Goal: Task Accomplishment & Management: Manage account settings

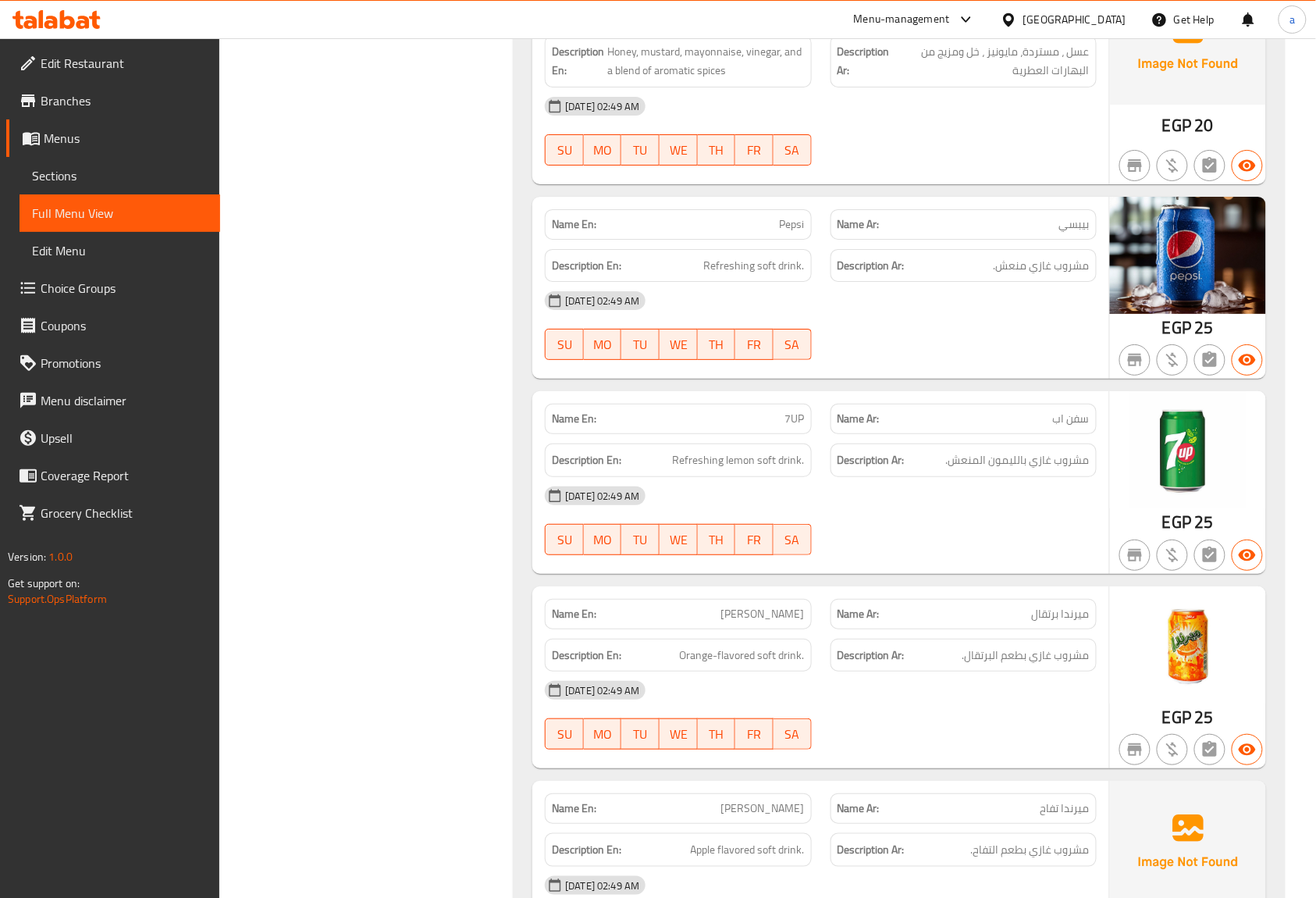
scroll to position [17531, 0]
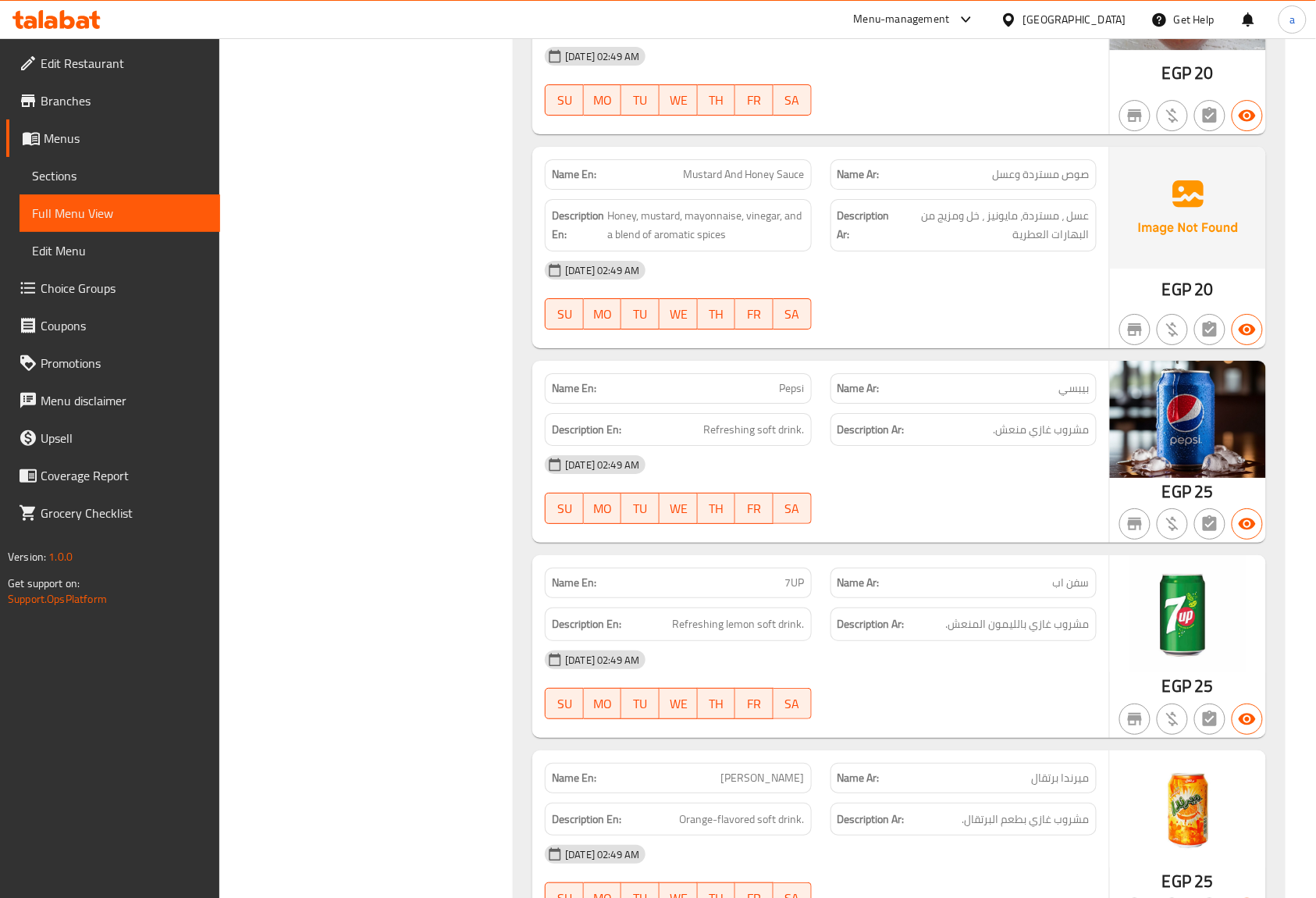
click at [116, 61] on span "Edit Restaurant" at bounding box center [124, 63] width 167 height 19
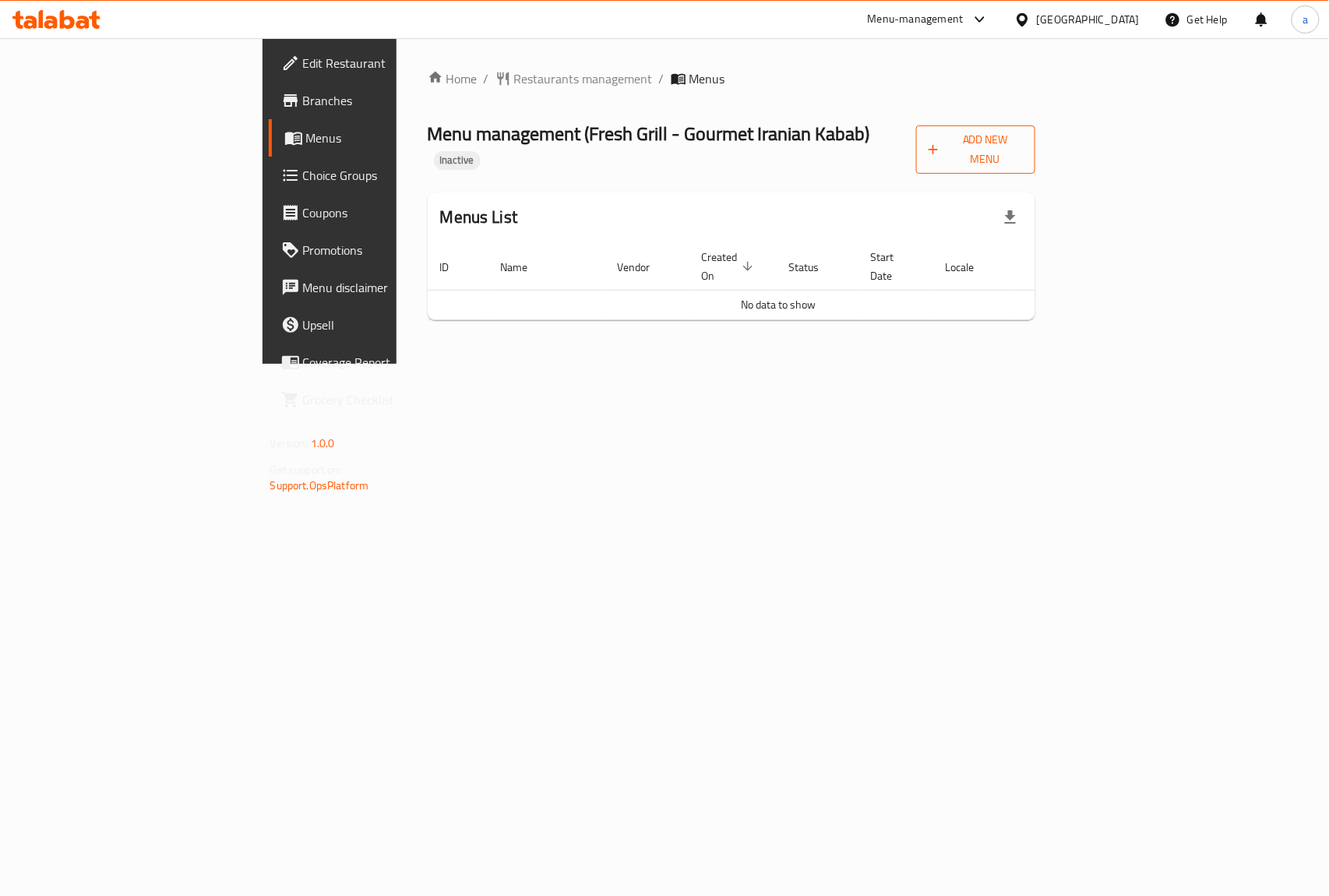
click at [941, 145] on icon "button" at bounding box center [934, 150] width 16 height 16
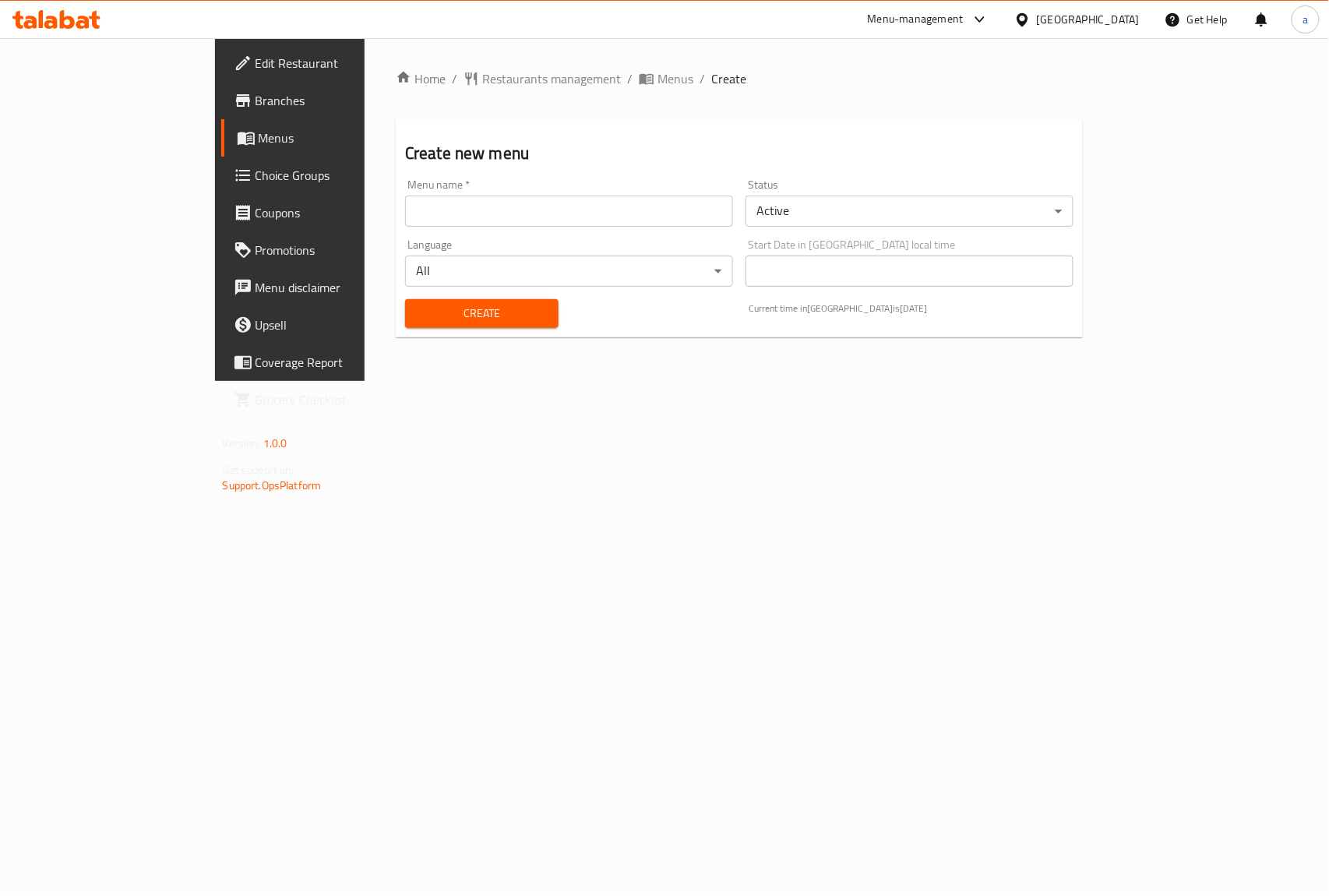
click at [542, 207] on input "text" at bounding box center [569, 211] width 328 height 31
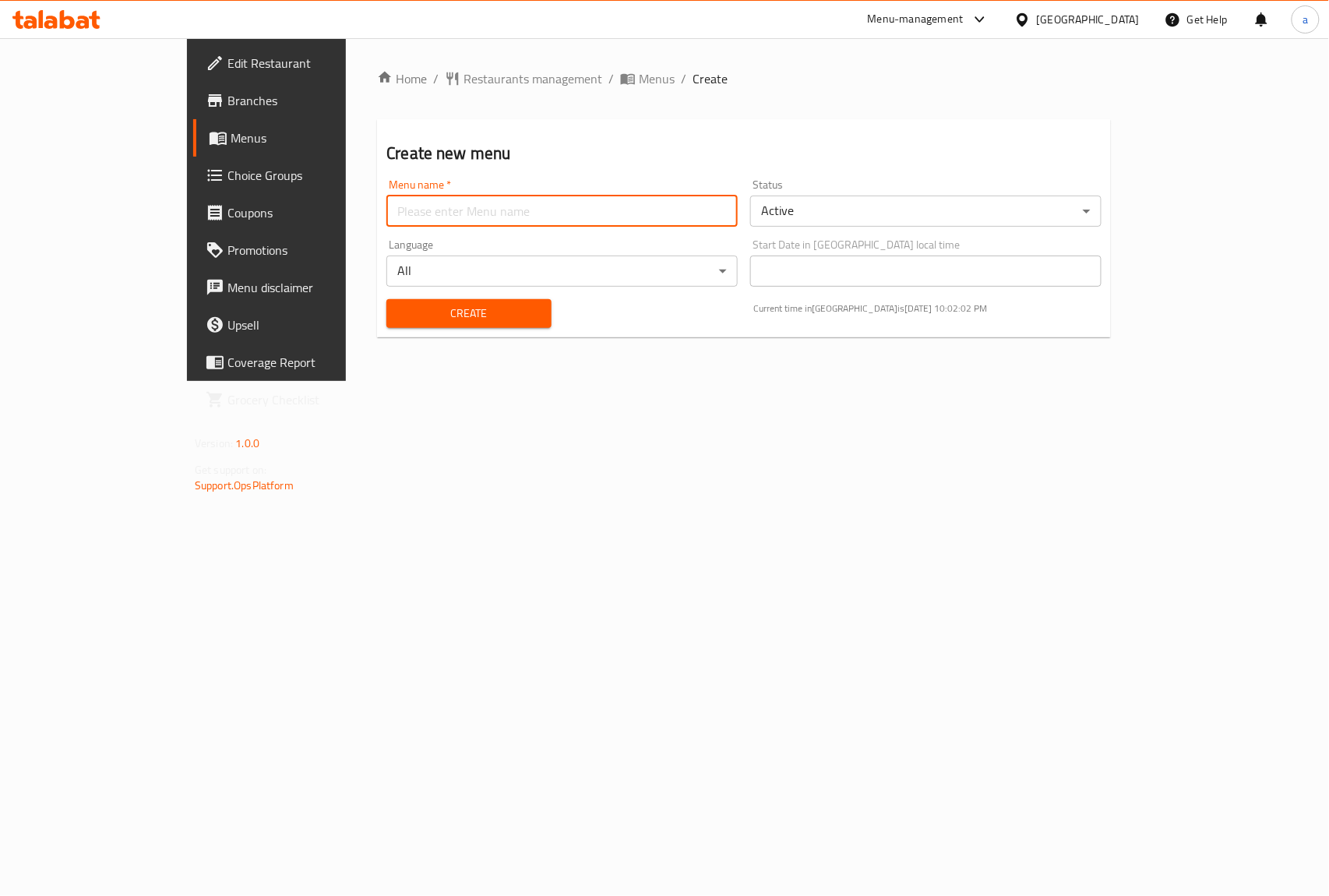
type input "[PERSON_NAME]"
click at [444, 307] on span "Create" at bounding box center [469, 314] width 139 height 20
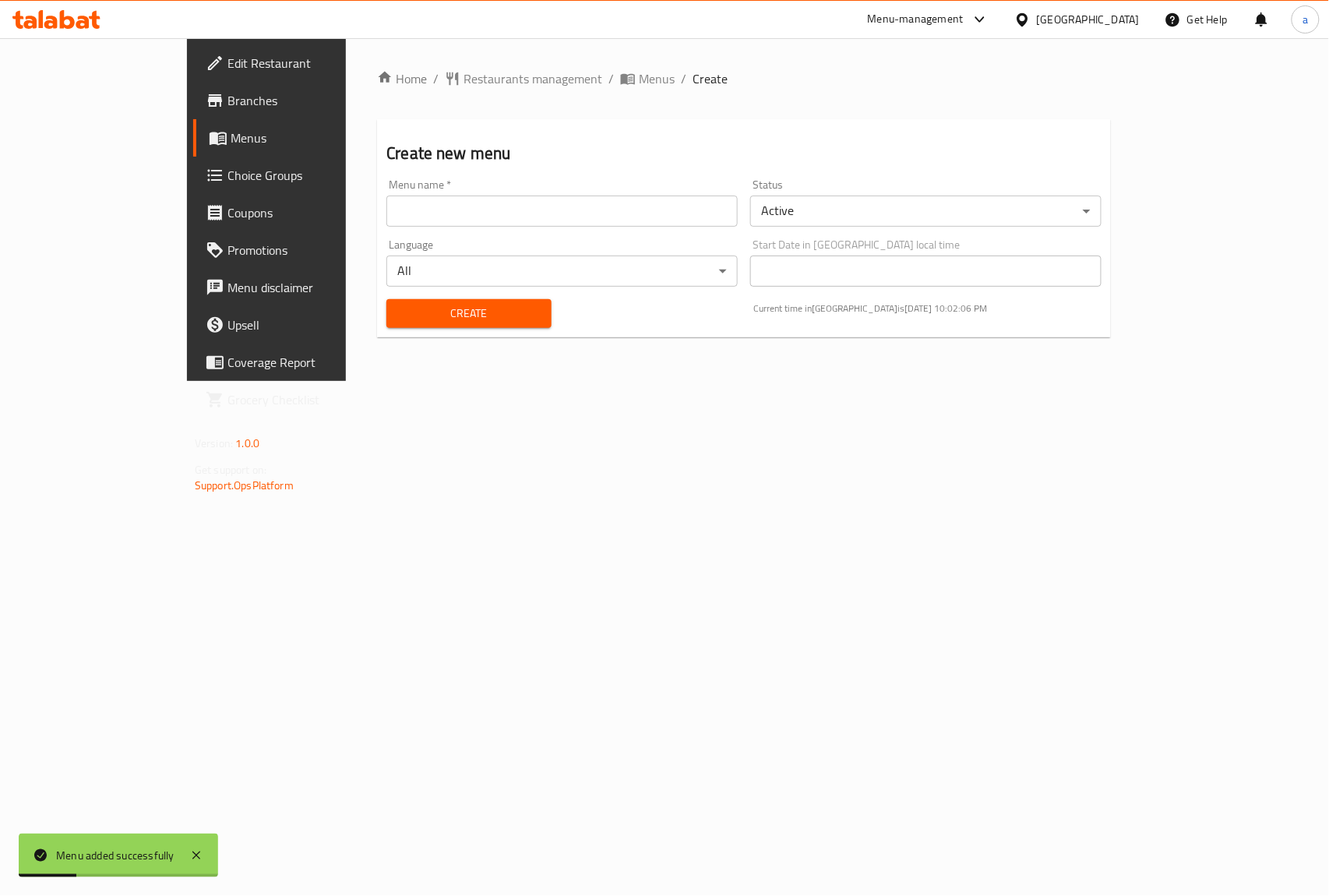
click at [230, 128] on span "Menus" at bounding box center [313, 137] width 166 height 19
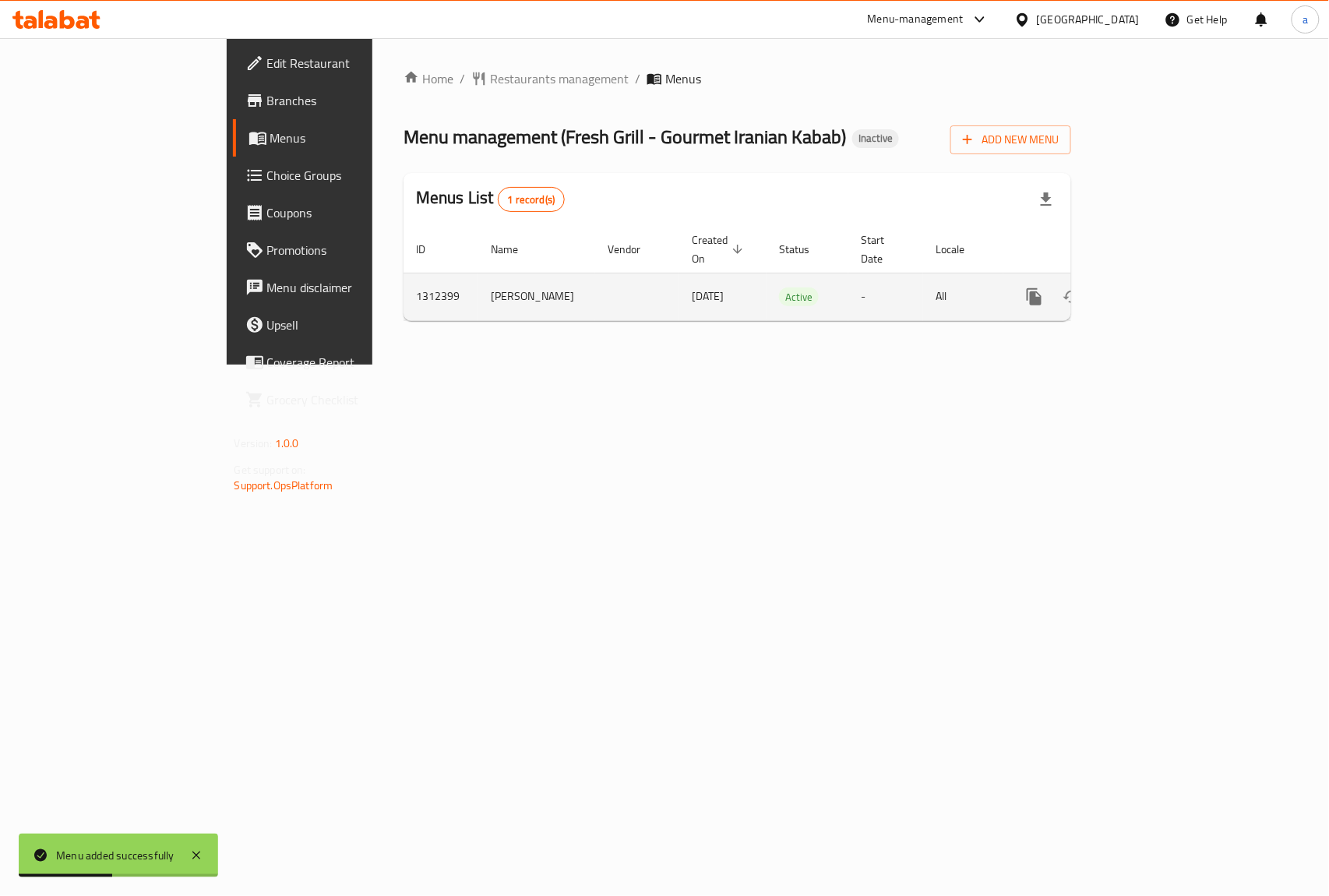
click at [1156, 287] on icon "enhanced table" at bounding box center [1146, 296] width 19 height 19
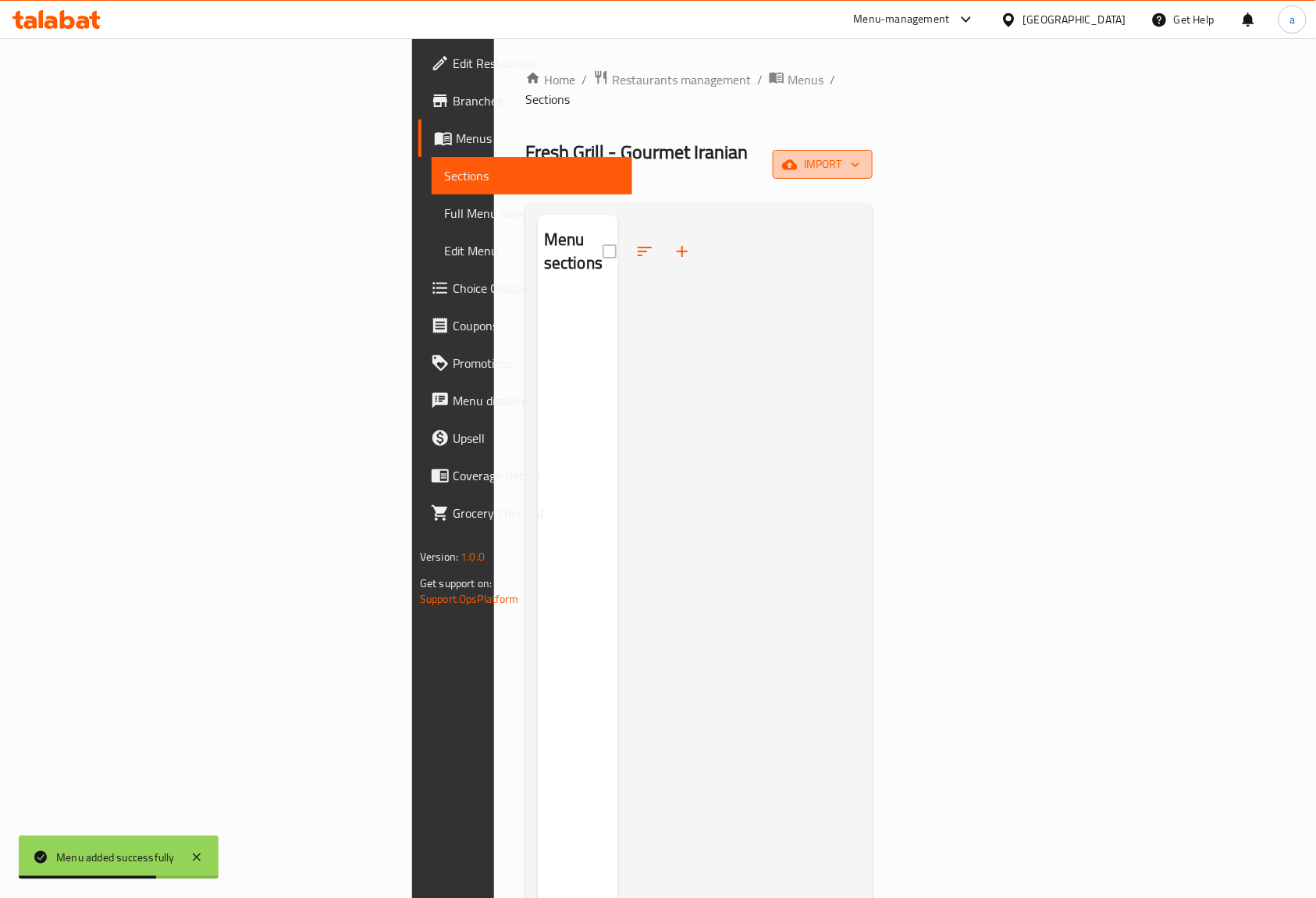
click at [860, 154] on span "import" at bounding box center [822, 164] width 75 height 20
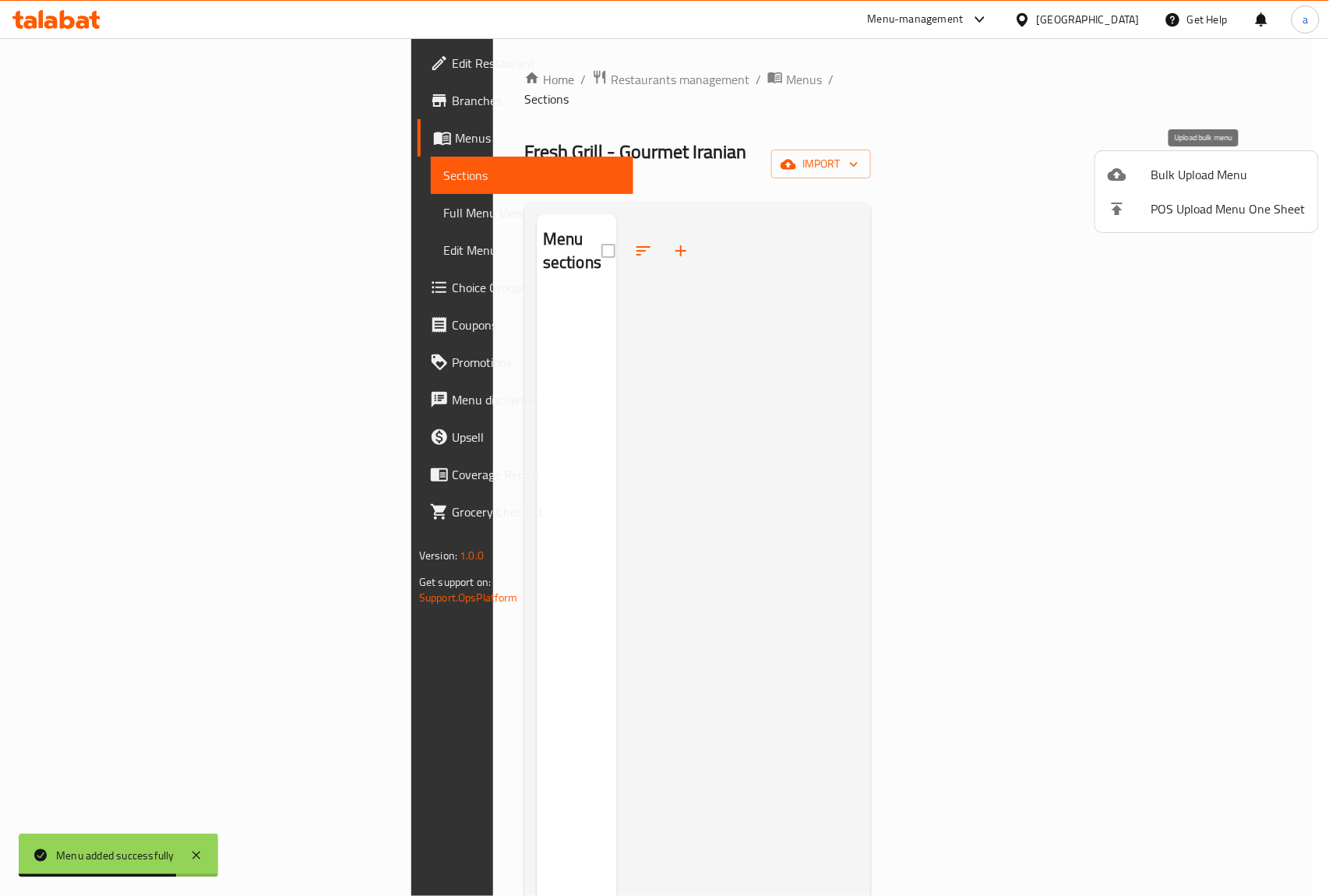
click at [1179, 176] on span "Bulk Upload Menu" at bounding box center [1228, 174] width 154 height 19
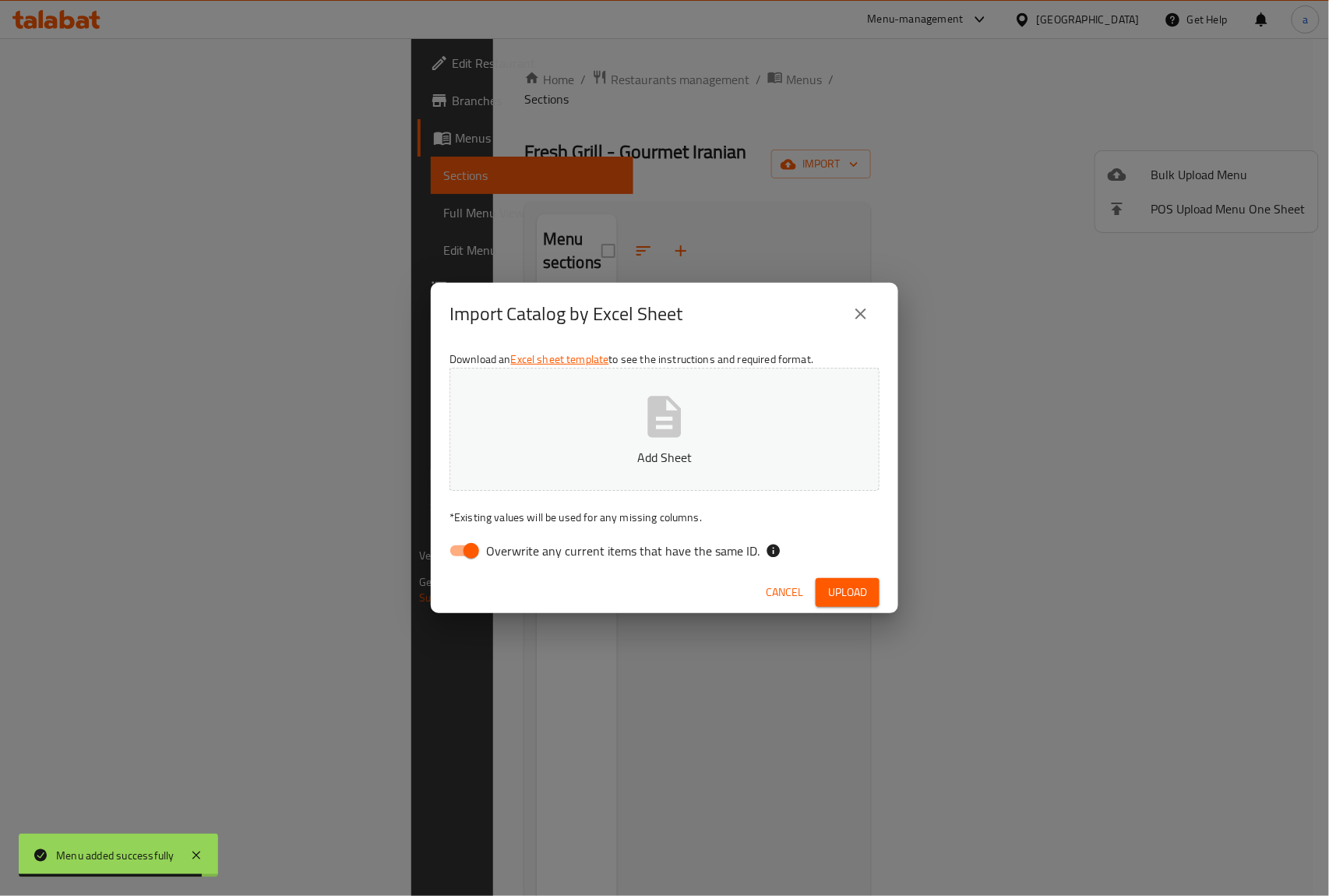
click at [659, 442] on button "Add Sheet" at bounding box center [664, 429] width 430 height 123
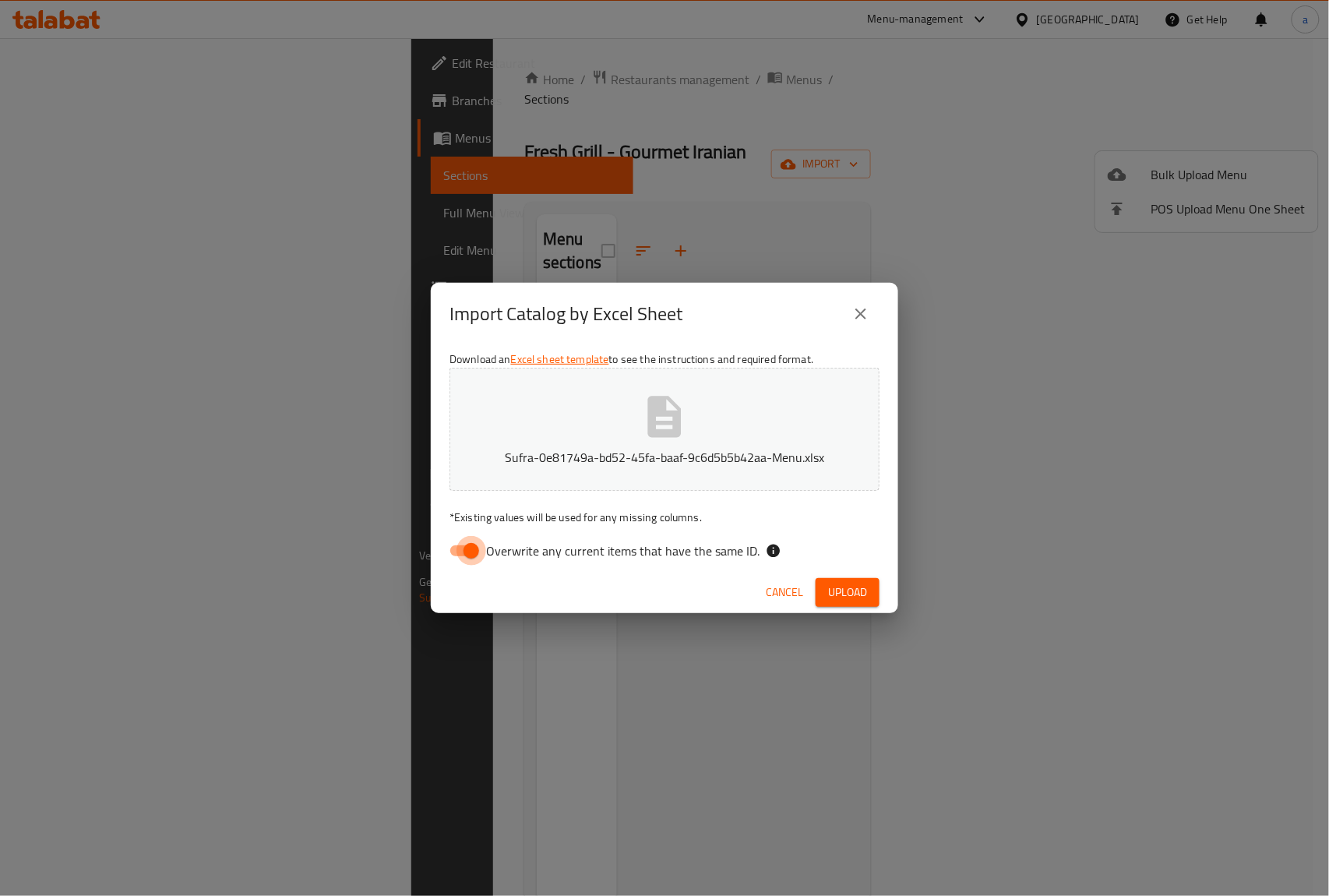
click at [455, 545] on input "Overwrite any current items that have the same ID." at bounding box center [471, 551] width 88 height 30
checkbox input "false"
click at [845, 598] on span "Upload" at bounding box center [847, 593] width 39 height 20
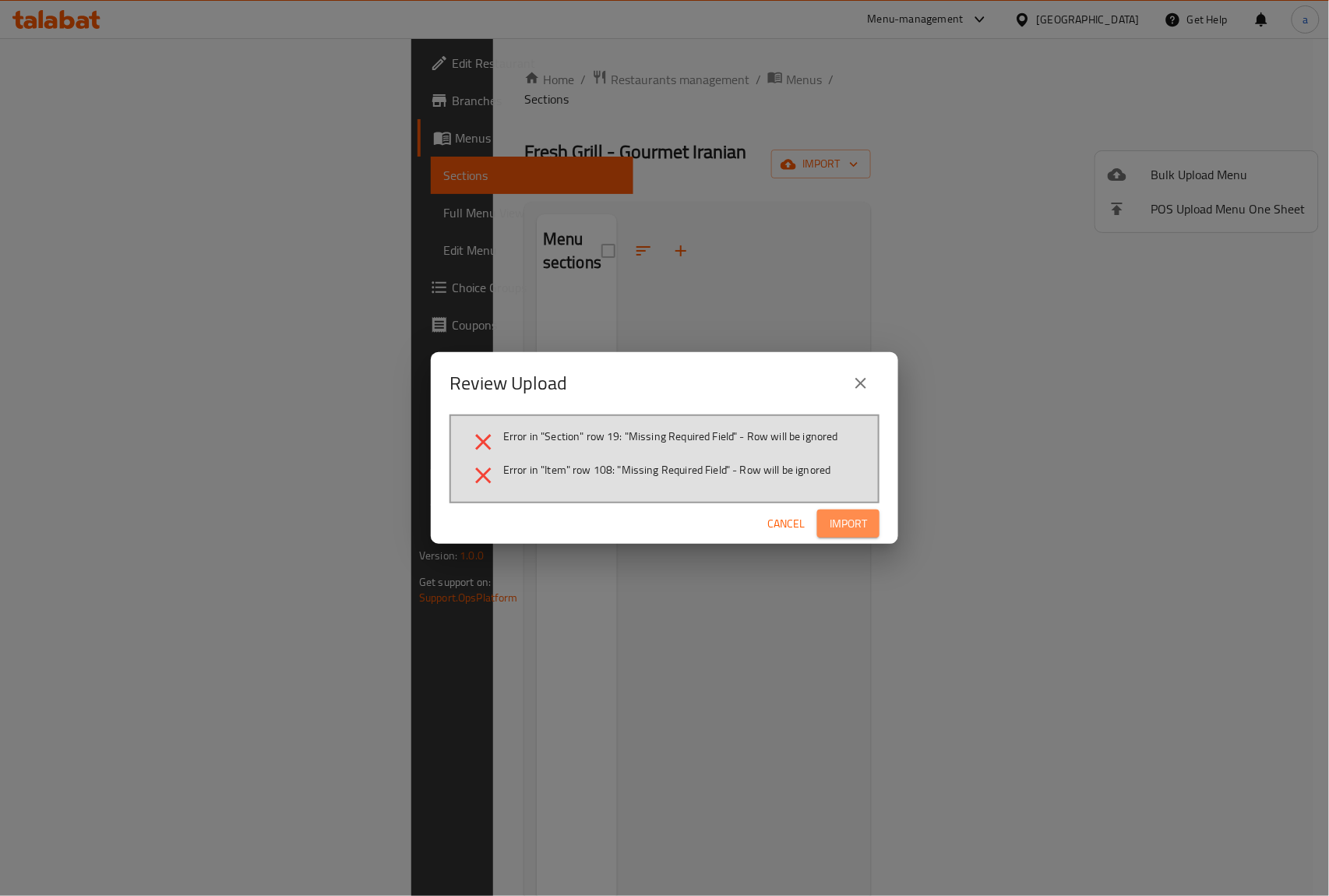
click at [857, 534] on button "Import" at bounding box center [848, 523] width 63 height 29
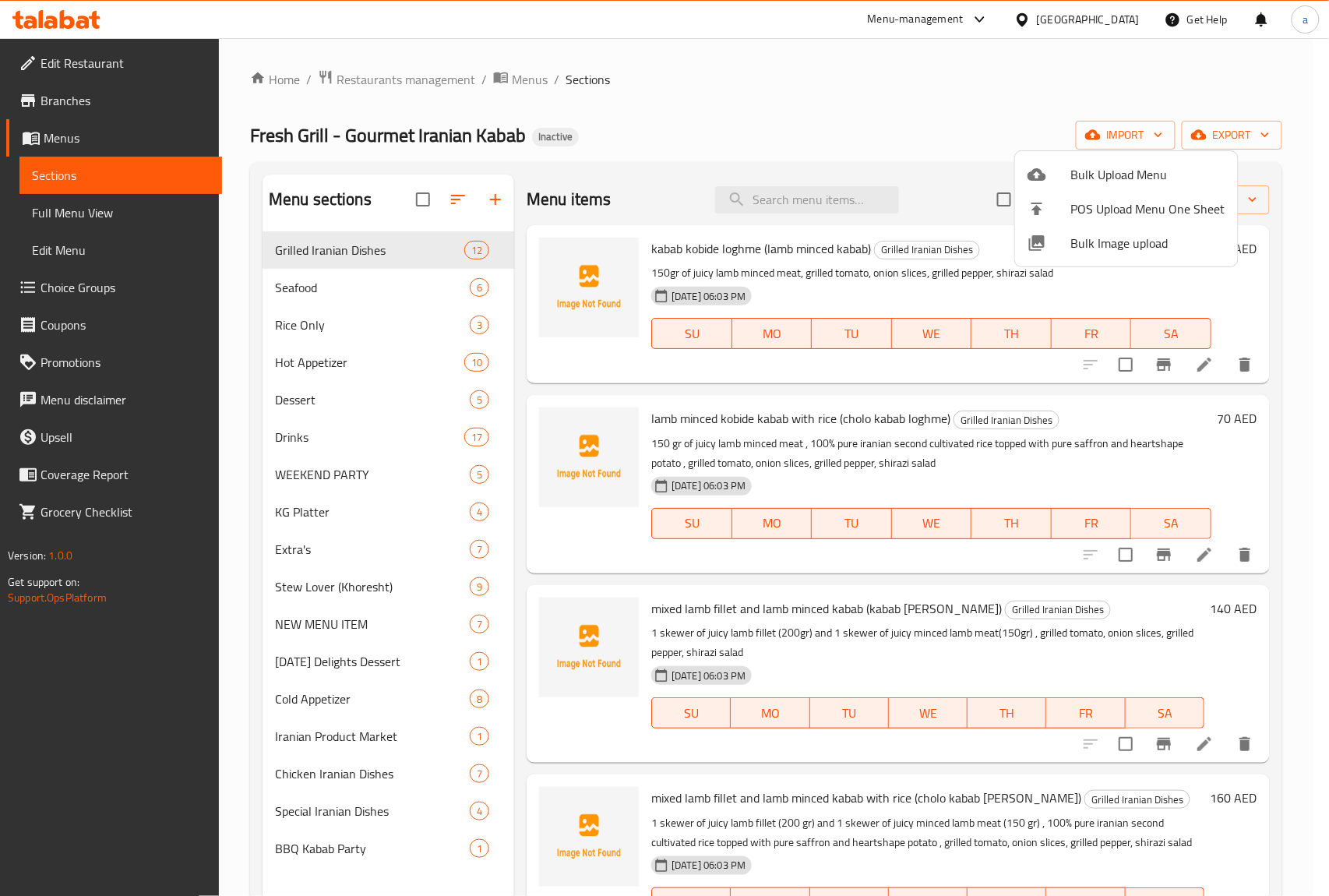
click at [1185, 370] on div at bounding box center [664, 448] width 1329 height 896
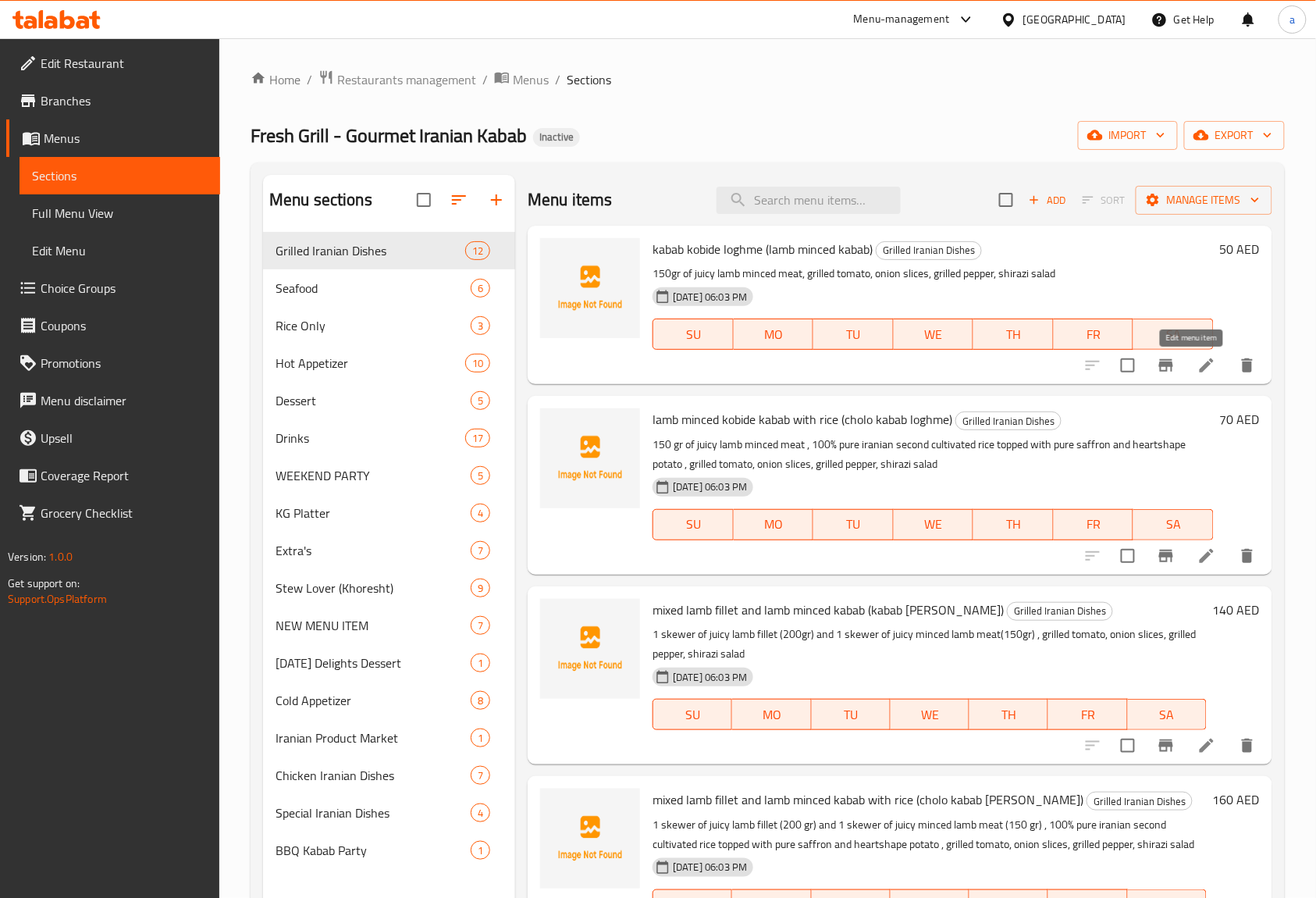
click at [1200, 370] on icon at bounding box center [1206, 365] width 14 height 14
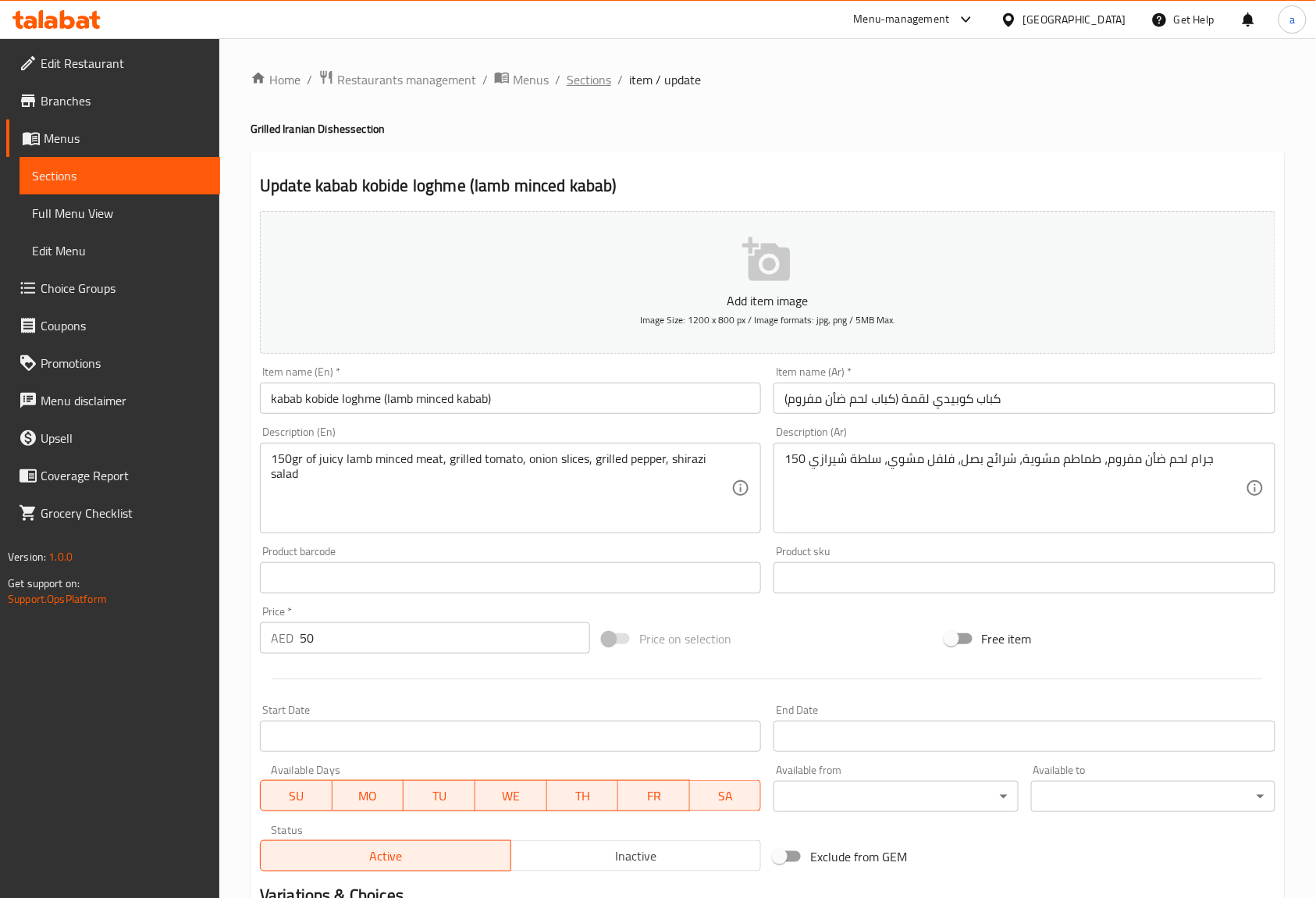
click at [600, 82] on span "Sections" at bounding box center [588, 80] width 45 height 19
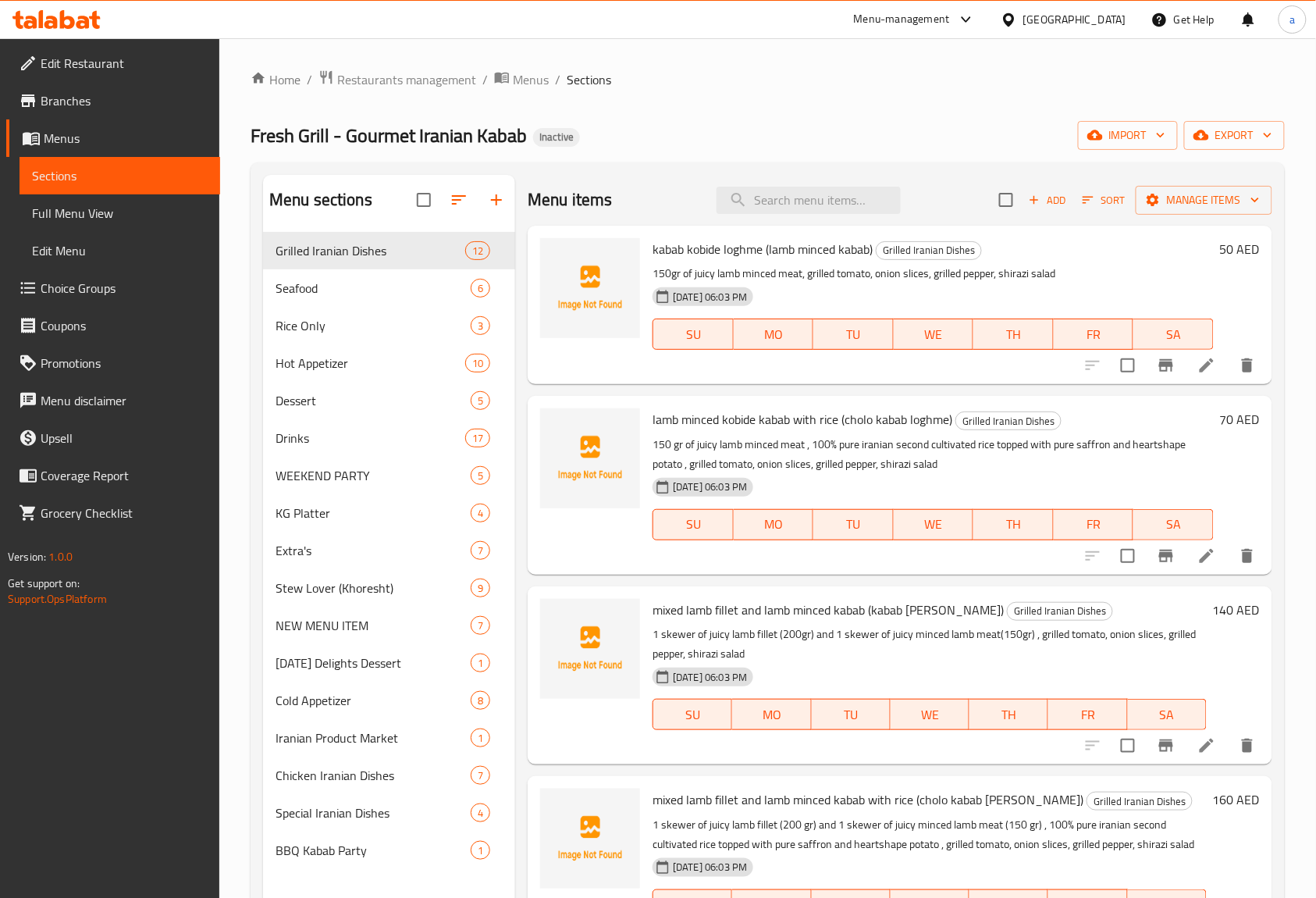
click at [108, 66] on span "Edit Restaurant" at bounding box center [124, 63] width 167 height 19
